Goal: Task Accomplishment & Management: Manage account settings

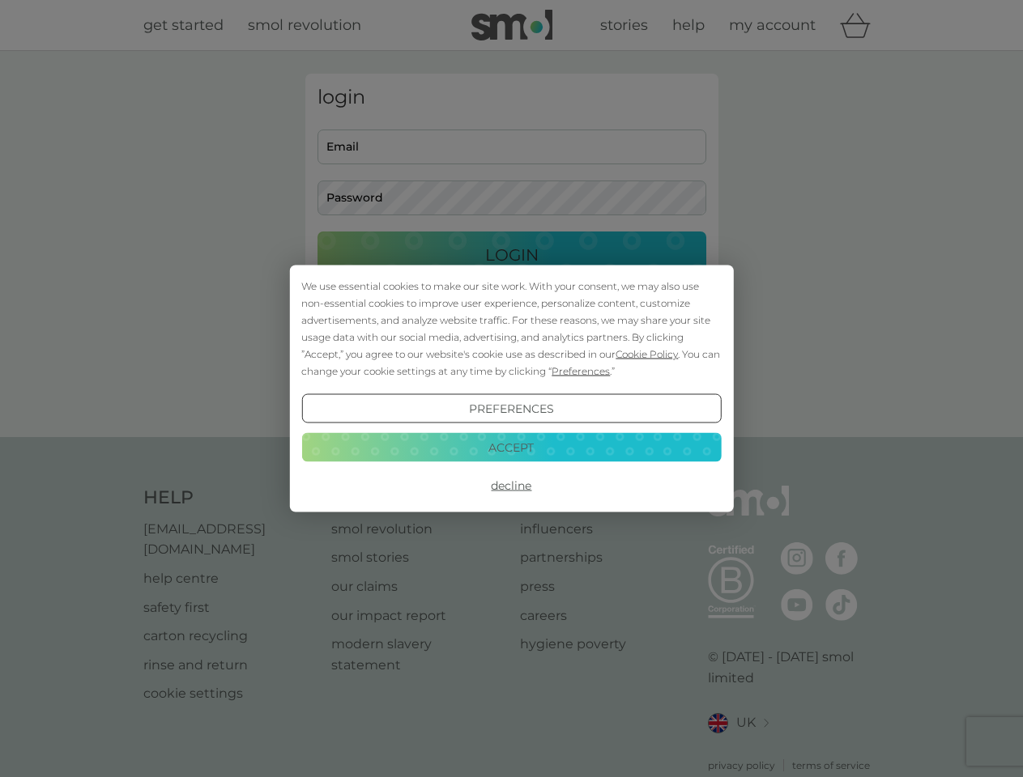
click at [647, 354] on span "Cookie Policy" at bounding box center [646, 354] width 62 height 12
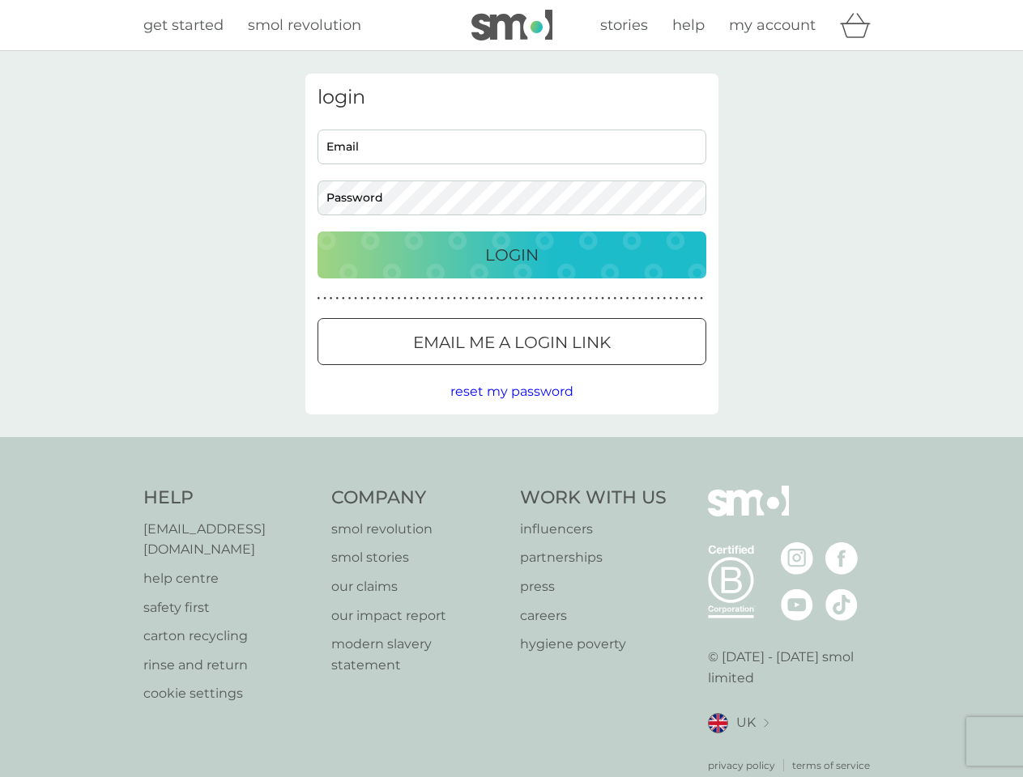
click at [579, 371] on div "login Email Password Login ● ● ● ● ● ● ● ● ● ● ● ● ● ● ● ● ● ● ● ● ● ● ● ● ● ● …" at bounding box center [511, 244] width 413 height 341
click at [511, 409] on div "login Email Password Login ● ● ● ● ● ● ● ● ● ● ● ● ● ● ● ● ● ● ● ● ● ● ● ● ● ● …" at bounding box center [511, 244] width 413 height 341
click at [511, 486] on div "Help [EMAIL_ADDRESS][DOMAIN_NAME] help centre safety first carton recycling rin…" at bounding box center [511, 629] width 737 height 287
click at [511, 447] on div "Help [EMAIL_ADDRESS][DOMAIN_NAME] help centre safety first carton recycling rin…" at bounding box center [511, 629] width 1023 height 385
